Goal: Navigation & Orientation: Find specific page/section

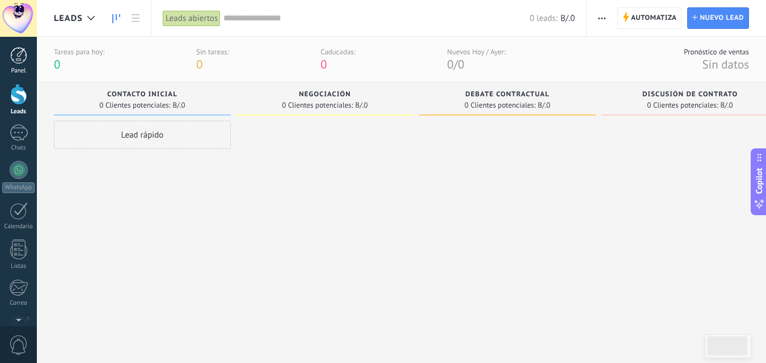
click at [13, 57] on div at bounding box center [18, 55] width 17 height 17
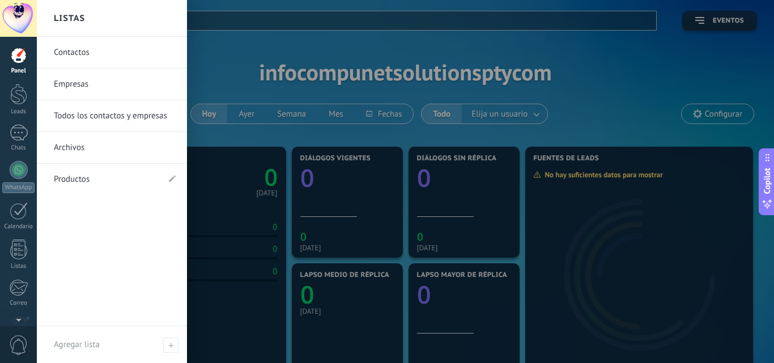
click at [15, 68] on div "Panel" at bounding box center [18, 70] width 33 height 7
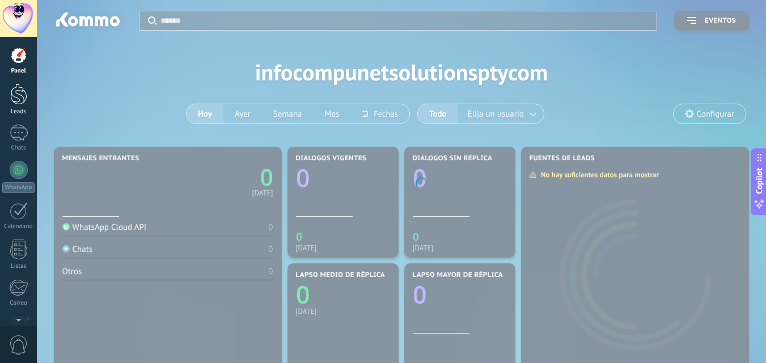
click at [19, 107] on link "Leads" at bounding box center [18, 100] width 37 height 32
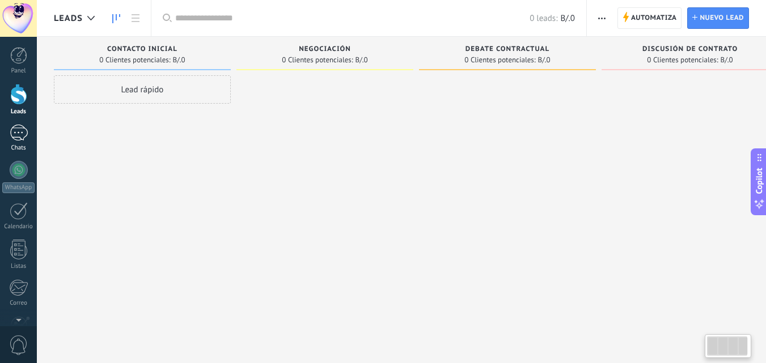
click at [19, 138] on div at bounding box center [19, 133] width 18 height 16
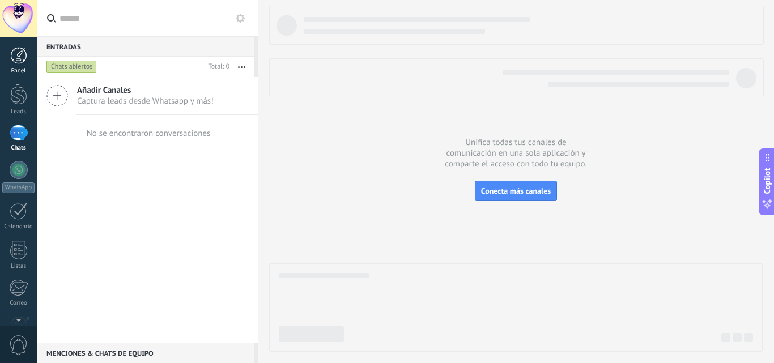
click at [11, 63] on div at bounding box center [18, 55] width 17 height 17
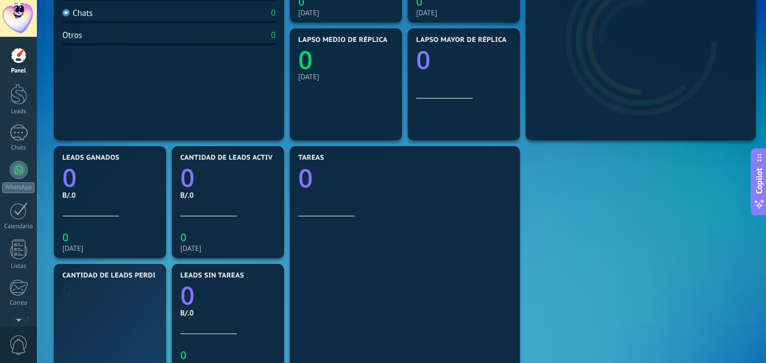
scroll to position [340, 0]
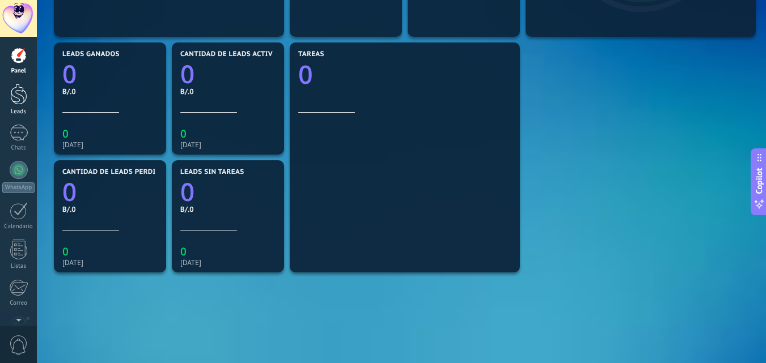
click at [20, 95] on div at bounding box center [18, 94] width 17 height 21
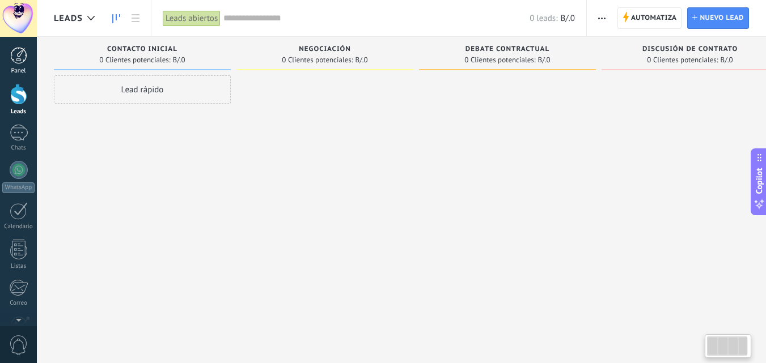
click at [19, 60] on div at bounding box center [18, 55] width 17 height 17
